Goal: Transaction & Acquisition: Purchase product/service

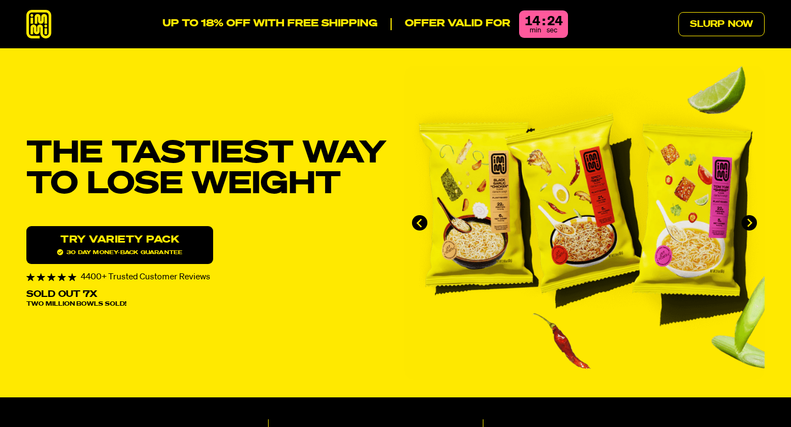
click at [295, 66] on div "THE TASTIEST WAY TO LOSE WEIGHT Protein 24g" at bounding box center [395, 223] width 738 height 314
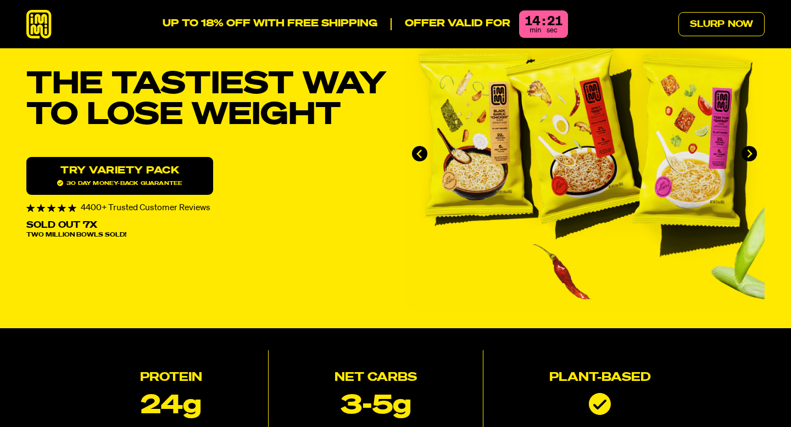
click at [153, 177] on link "Try variety Pack 30 day money-back guarantee" at bounding box center [119, 176] width 187 height 38
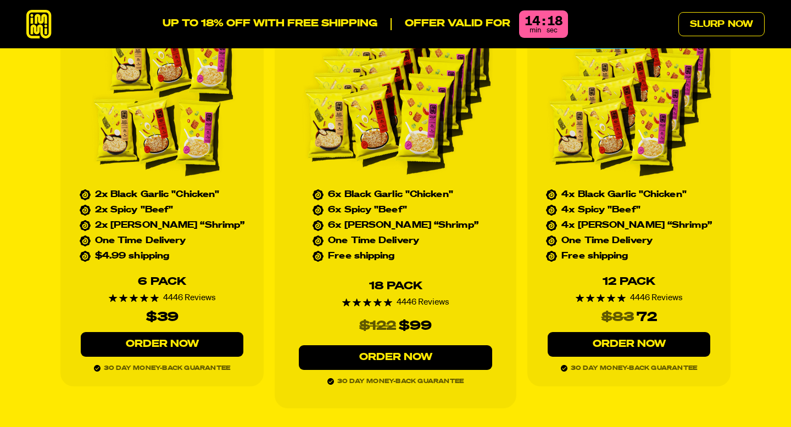
scroll to position [5087, 0]
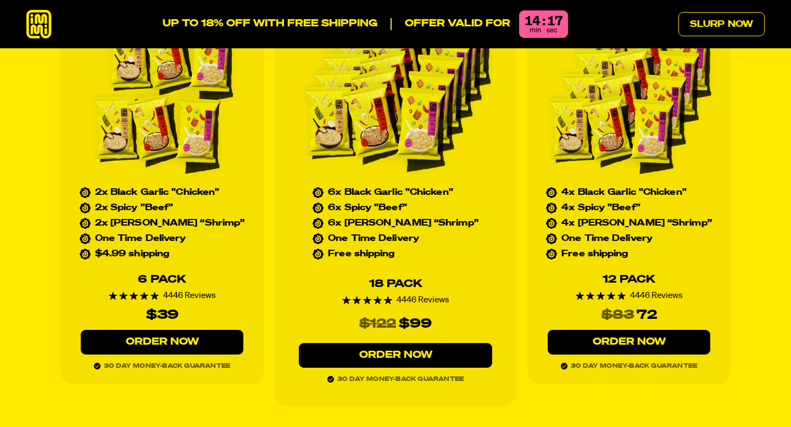
click at [383, 343] on link "Order Now" at bounding box center [395, 355] width 193 height 25
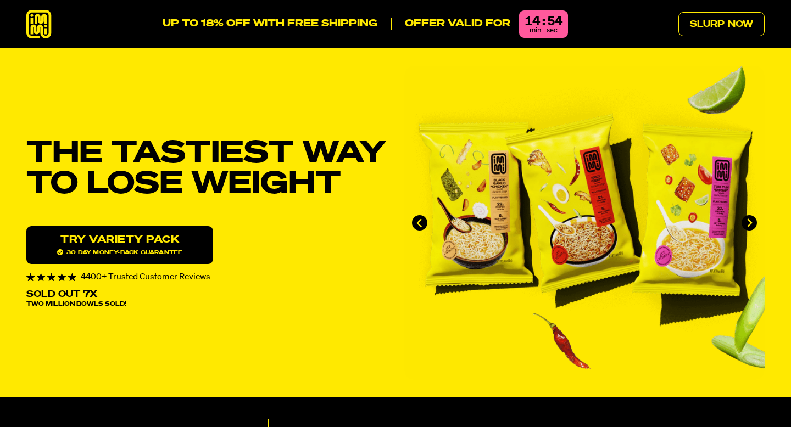
click at [158, 248] on link "Try variety Pack 30 day money-back guarantee" at bounding box center [119, 245] width 187 height 38
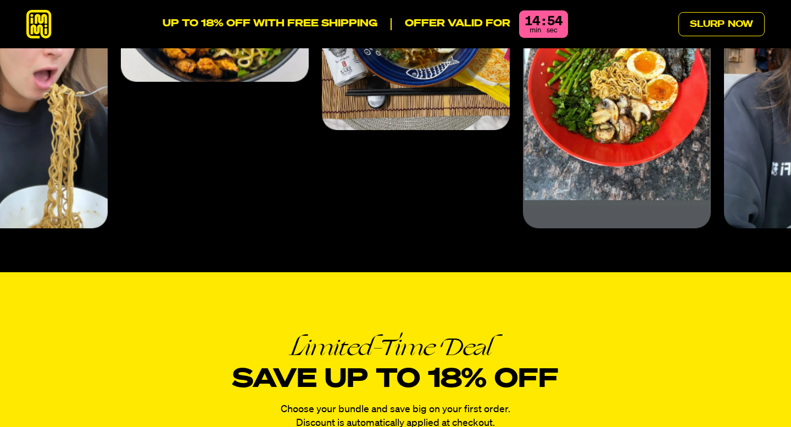
scroll to position [4828, 0]
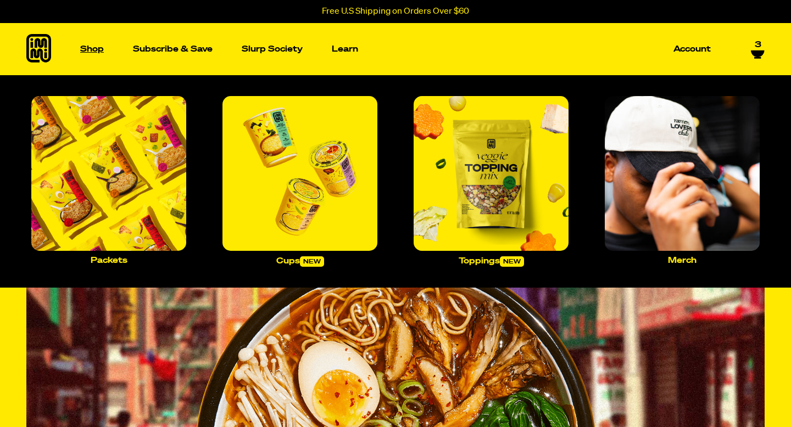
click at [93, 51] on p "Shop" at bounding box center [92, 49] width 24 height 8
click at [104, 263] on p "Packets" at bounding box center [109, 260] width 37 height 8
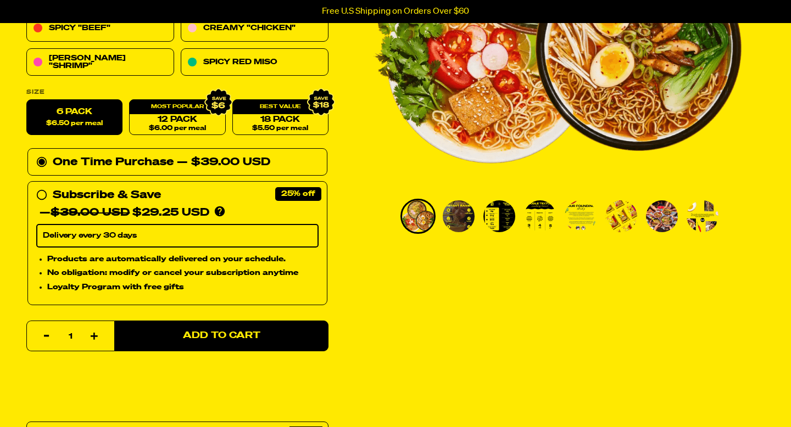
scroll to position [51, 0]
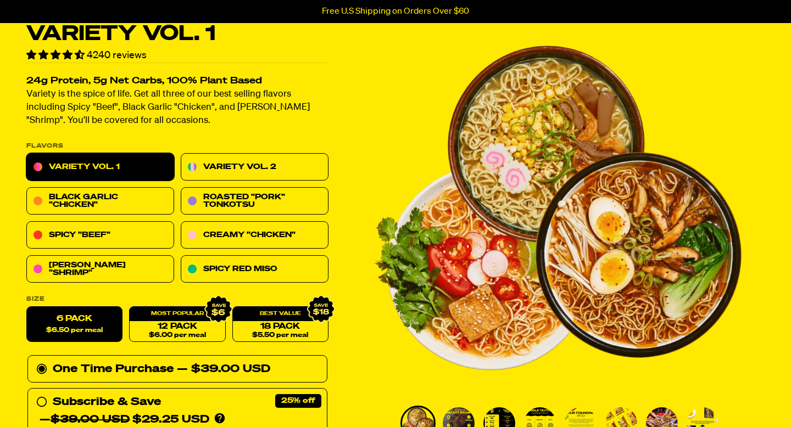
click at [314, 75] on div "24g Protein, 5g Net Carbs, 100% Plant Based Variety is the spice of life. Get a…" at bounding box center [177, 95] width 302 height 65
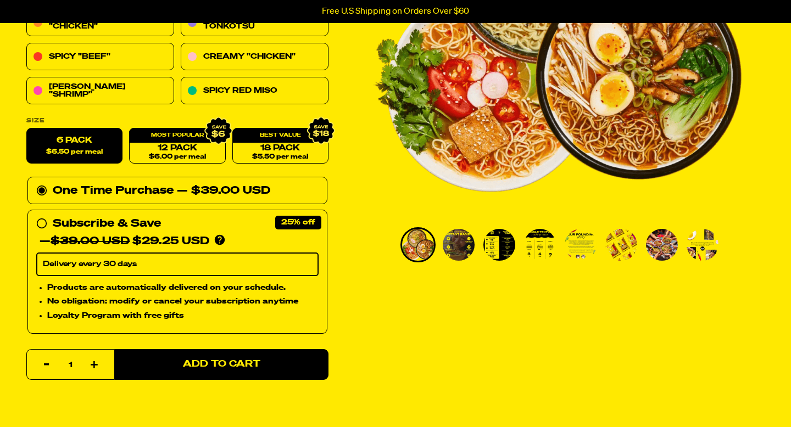
scroll to position [243, 0]
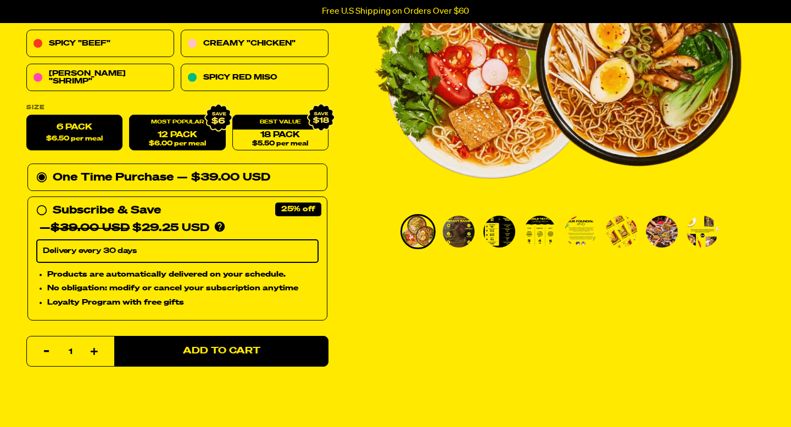
click at [177, 141] on span "$6.00 per meal" at bounding box center [177, 144] width 57 height 7
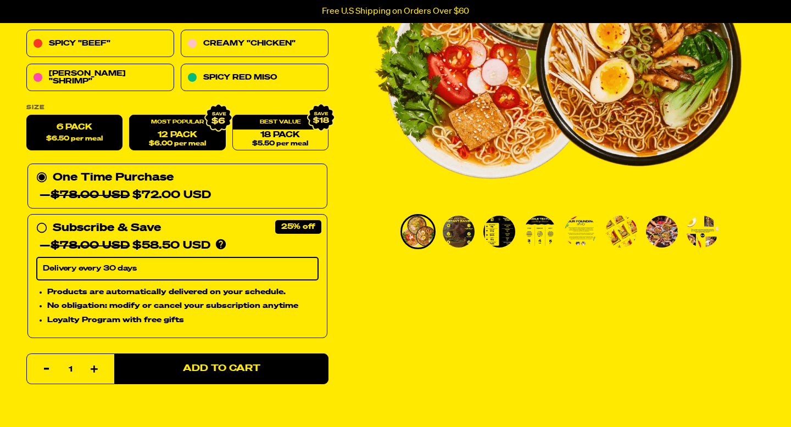
click at [76, 131] on label "6 Pack $6.50 per meal" at bounding box center [74, 133] width 96 height 36
click at [27, 116] on input "6 Pack $6.50 per meal" at bounding box center [26, 115] width 1 height 1
radio input "true"
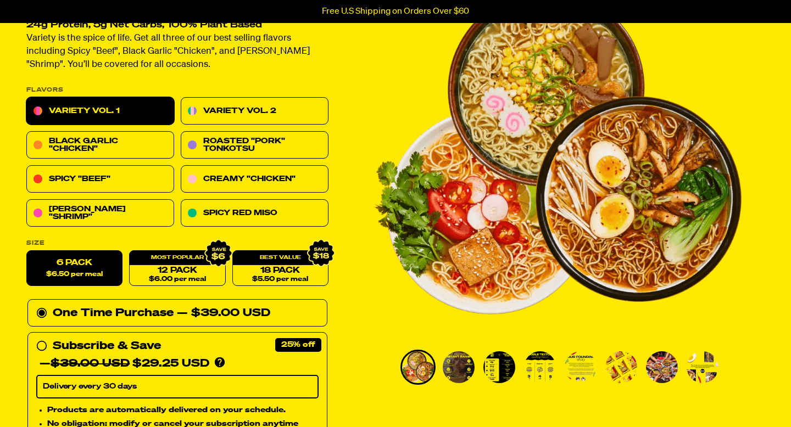
scroll to position [108, 0]
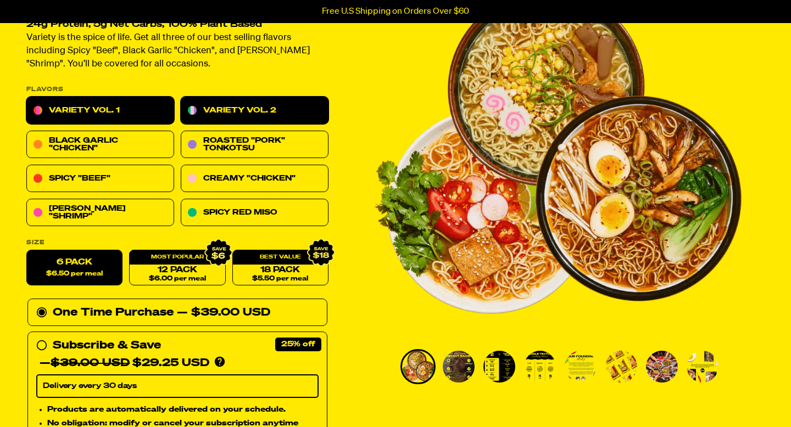
click at [221, 107] on link "Variety Vol. 2" at bounding box center [255, 110] width 148 height 27
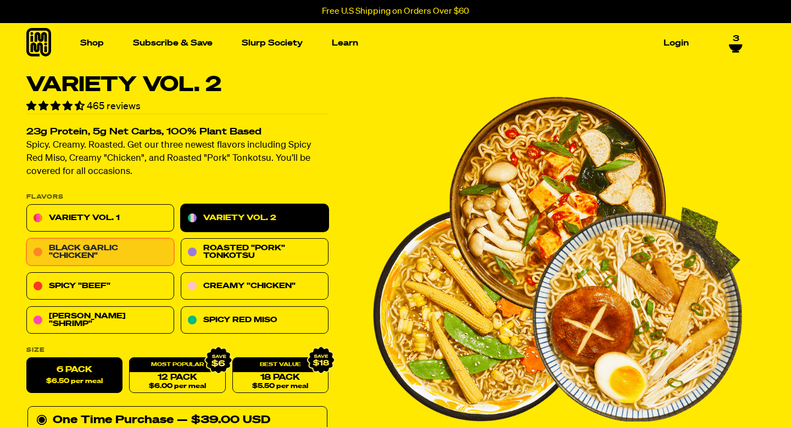
click at [112, 249] on link "Black Garlic "Chicken"" at bounding box center [100, 252] width 148 height 27
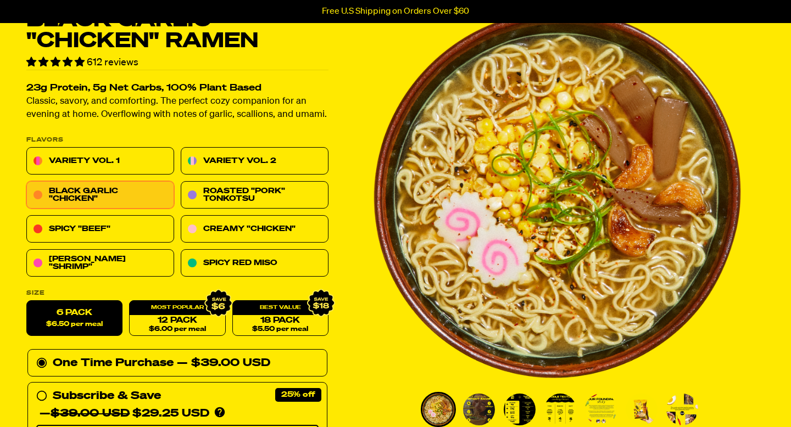
scroll to position [64, 0]
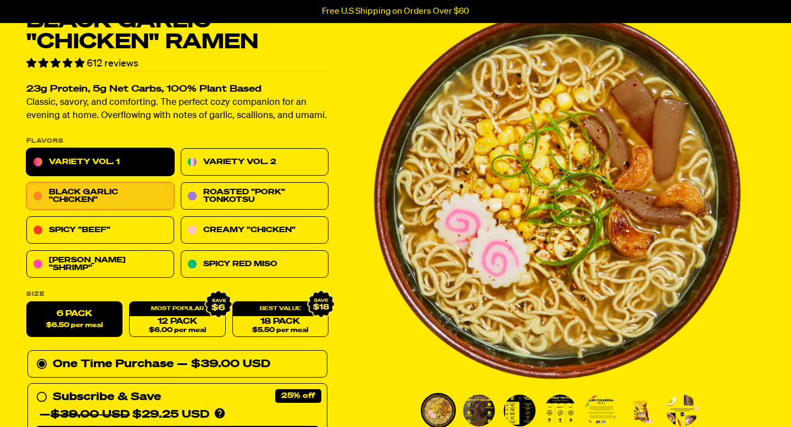
click at [163, 150] on link "Variety Vol. 1" at bounding box center [100, 162] width 148 height 27
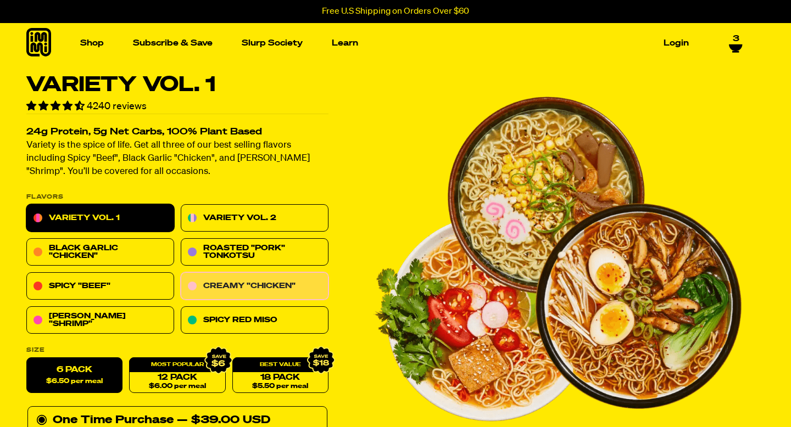
click at [257, 288] on link "Creamy "Chicken"" at bounding box center [255, 286] width 148 height 27
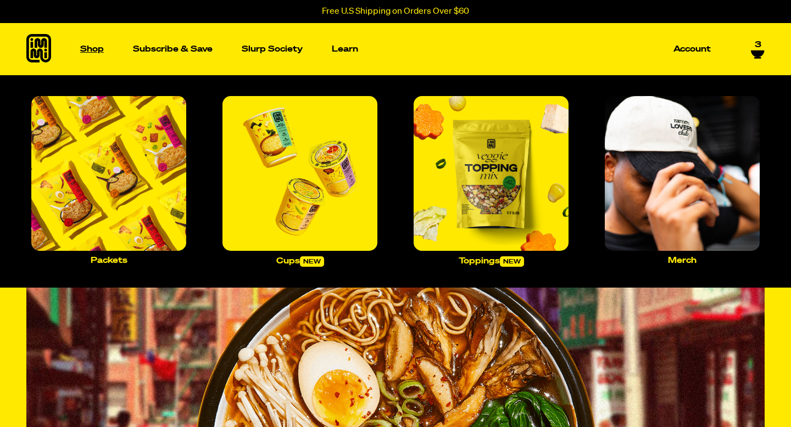
click at [103, 49] on p "Shop" at bounding box center [92, 49] width 24 height 8
click at [292, 264] on p "Cups new" at bounding box center [300, 261] width 48 height 10
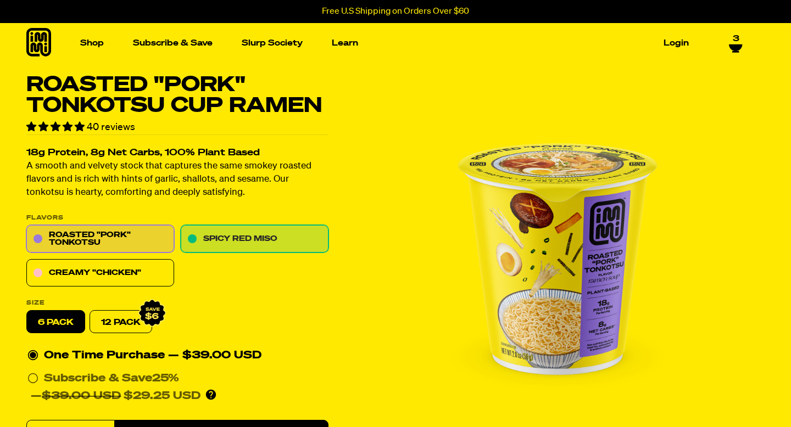
click at [237, 234] on link "Spicy Red Miso" at bounding box center [255, 239] width 148 height 27
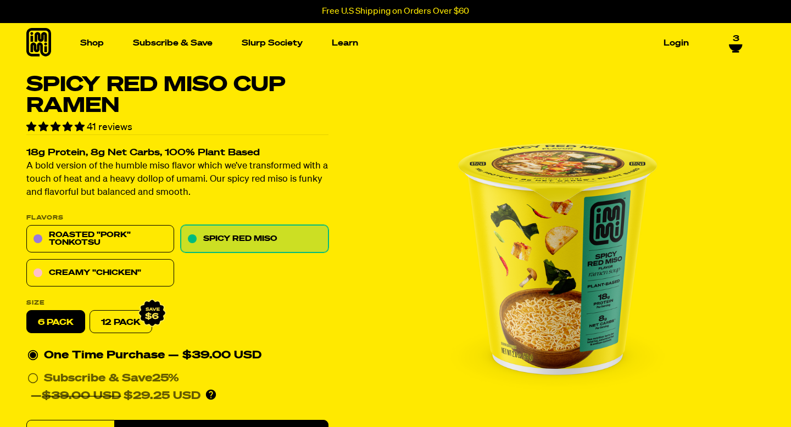
click at [228, 303] on label "Size" at bounding box center [177, 303] width 302 height 6
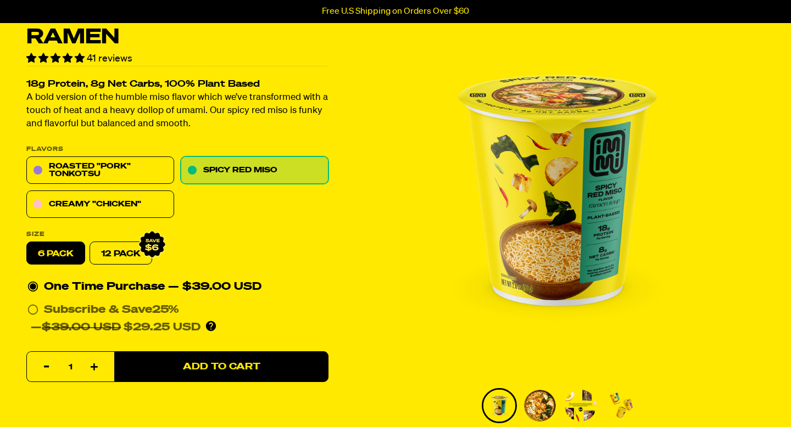
scroll to position [190, 0]
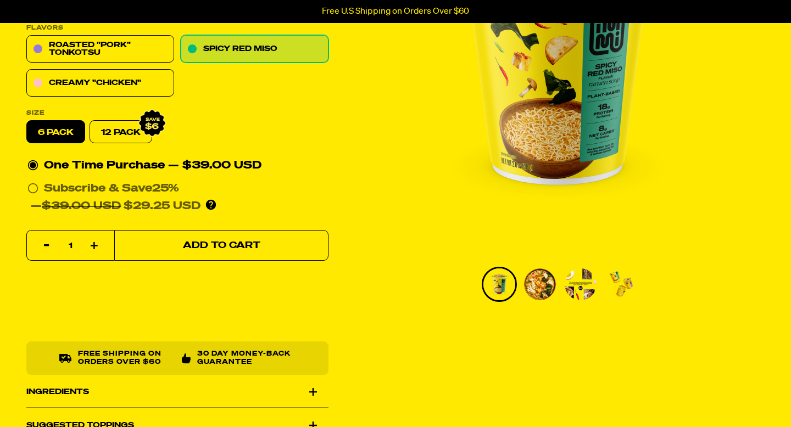
click at [249, 245] on span "Add to Cart" at bounding box center [221, 245] width 77 height 9
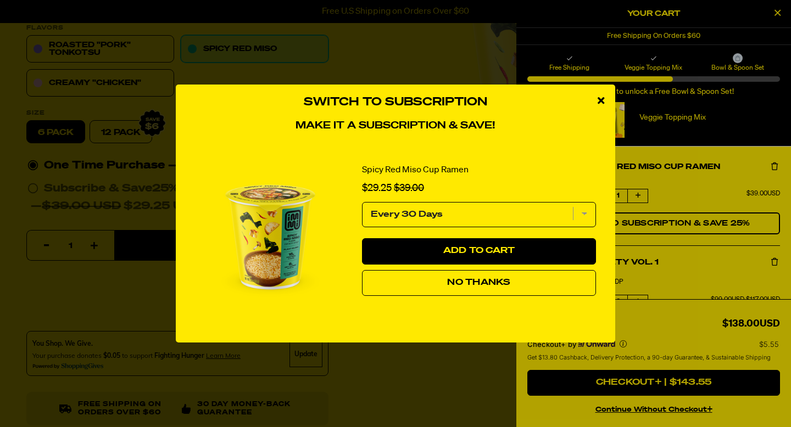
click at [598, 100] on icon "close modal" at bounding box center [600, 101] width 7 height 10
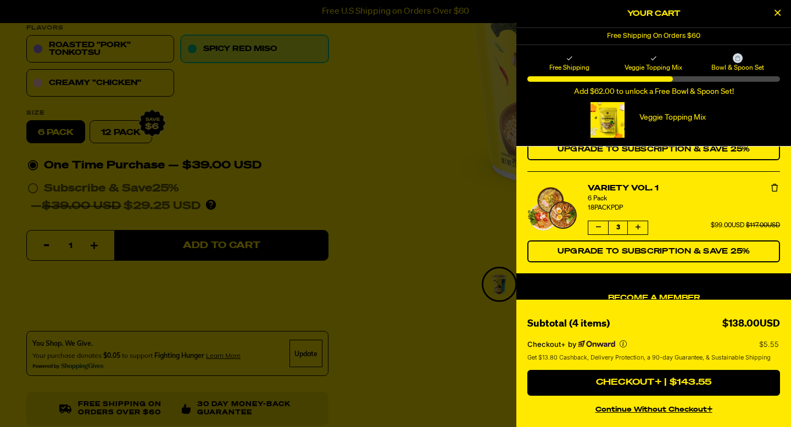
scroll to position [78, 0]
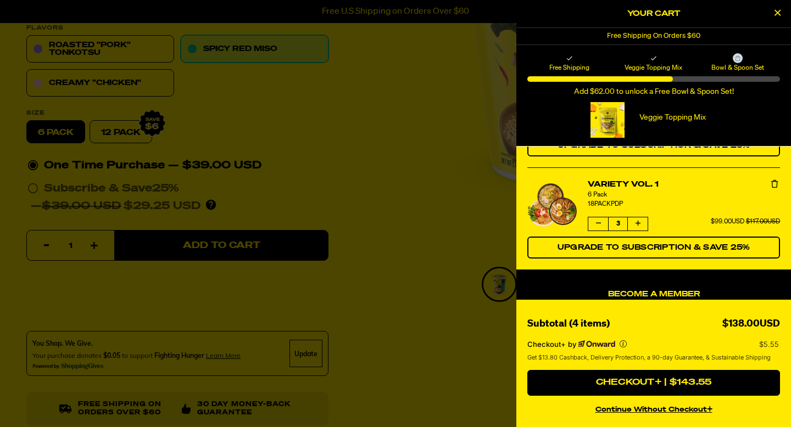
click at [772, 185] on icon "Remove Variety Vol. 1" at bounding box center [774, 184] width 7 height 8
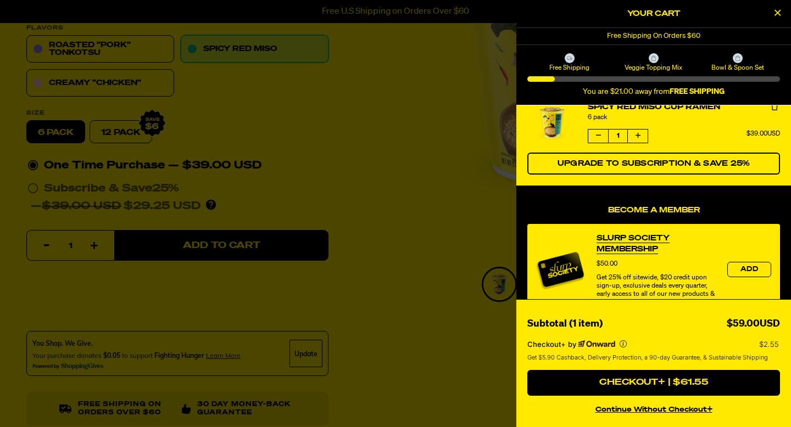
scroll to position [0, 0]
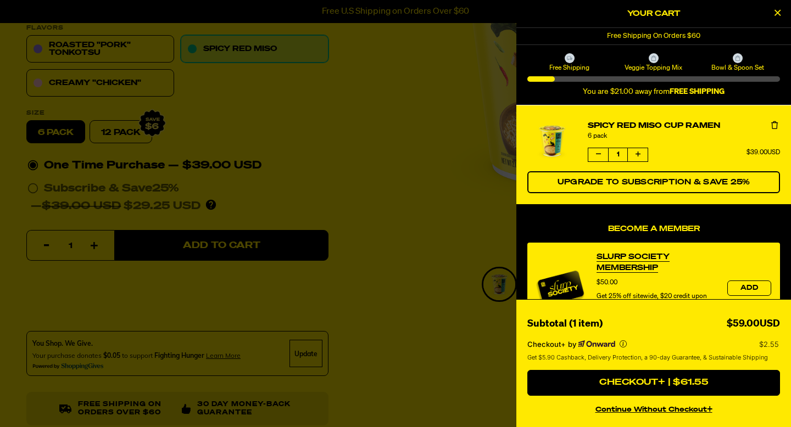
click at [677, 410] on button "continue without Checkout+" at bounding box center [653, 408] width 253 height 16
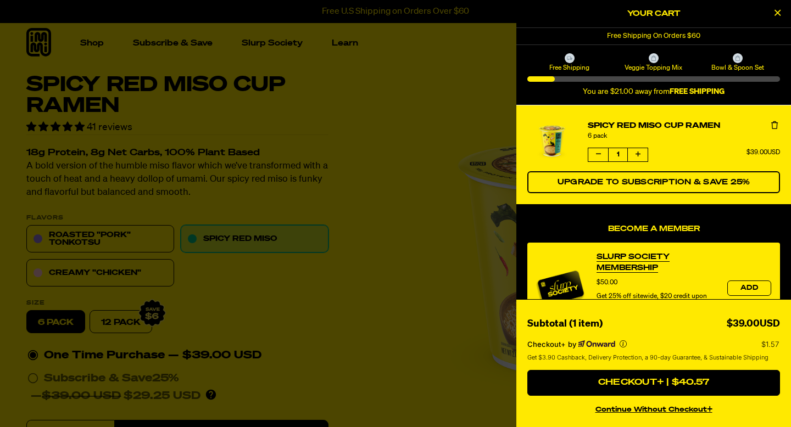
click at [778, 9] on icon "Close Cart" at bounding box center [777, 13] width 6 height 10
